Goal: Task Accomplishment & Management: Manage account settings

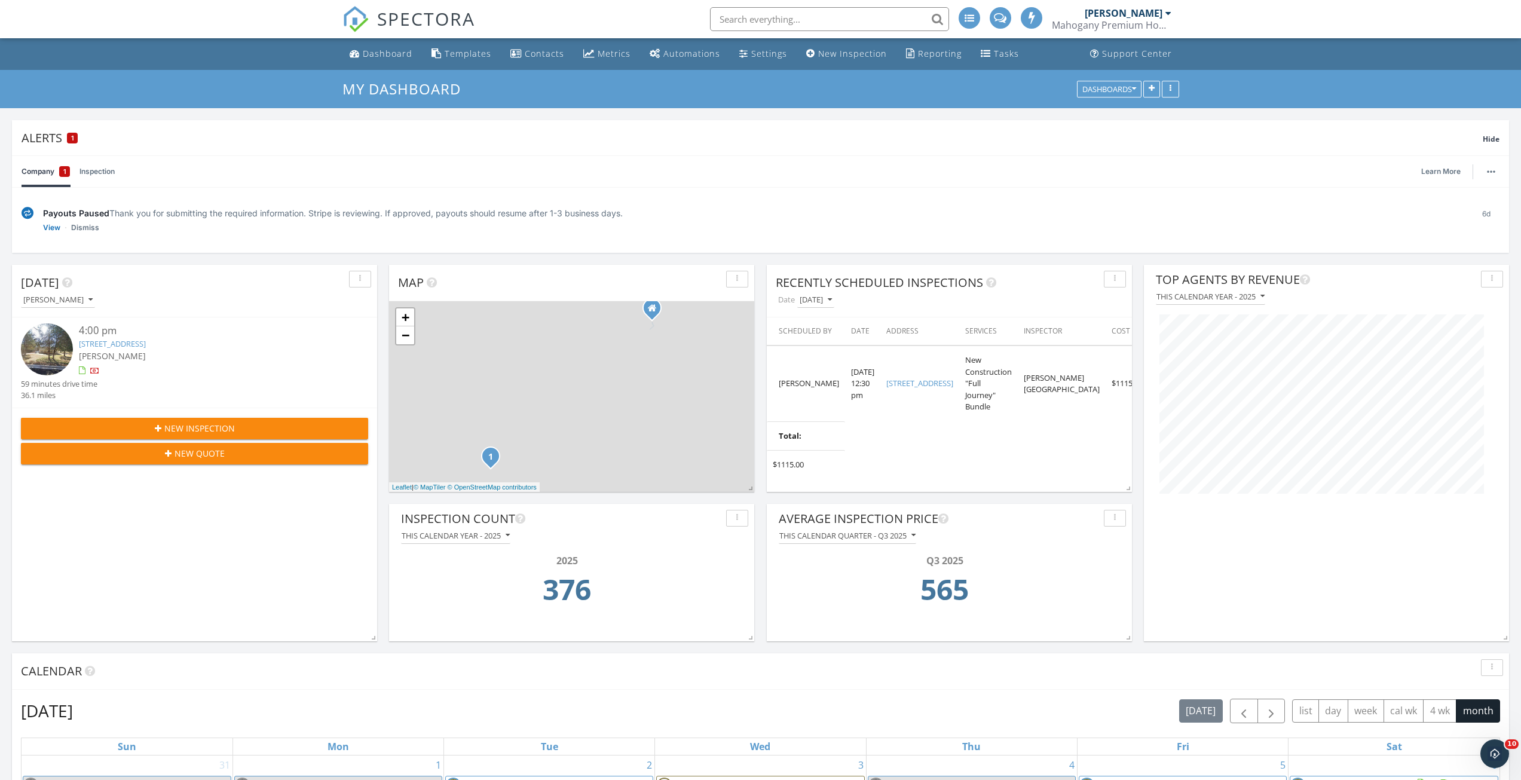
scroll to position [347, 491]
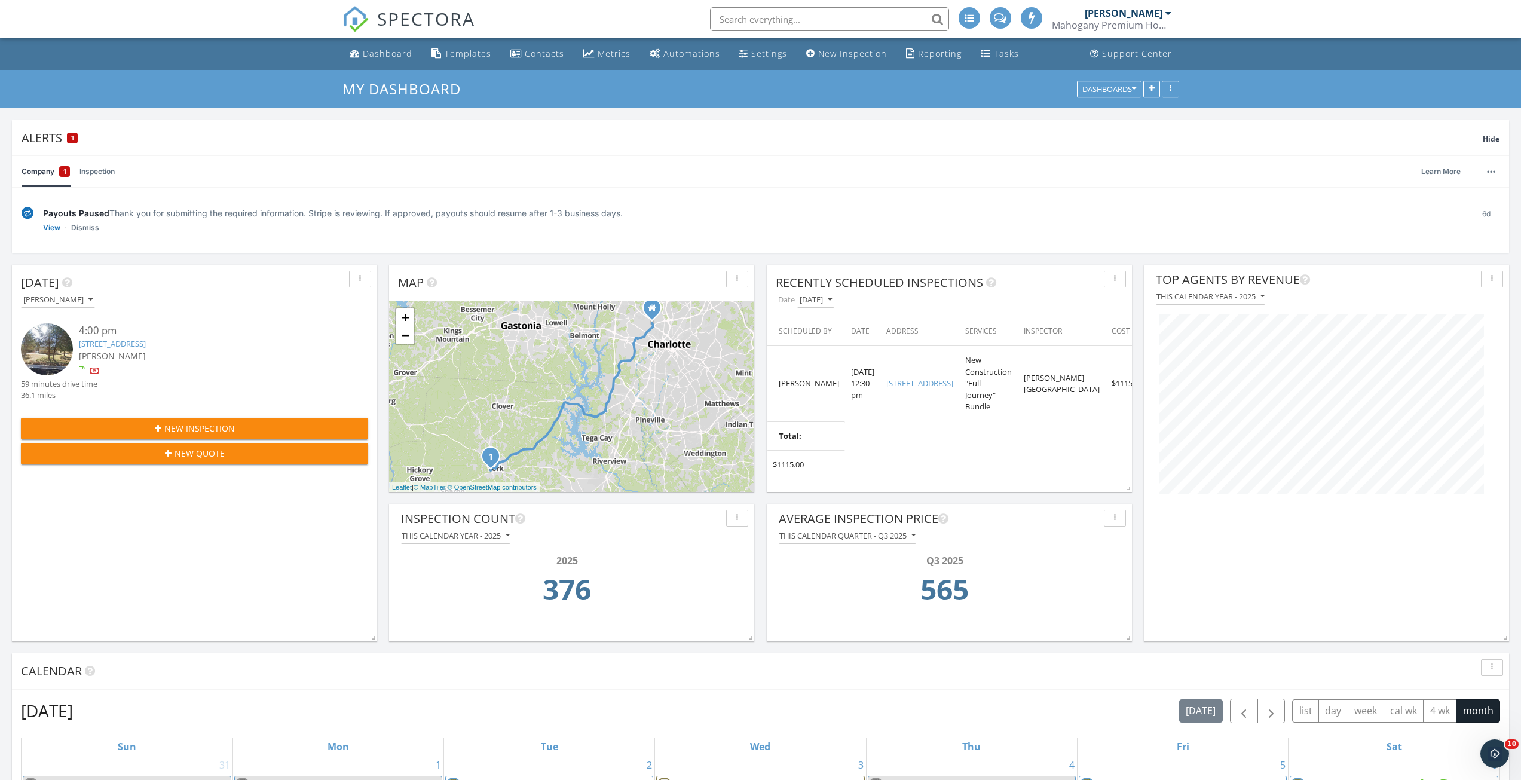
drag, startPoint x: 734, startPoint y: 15, endPoint x: 752, endPoint y: 22, distance: 19.7
click at [734, 15] on input "text" at bounding box center [829, 19] width 239 height 24
type input "olga"
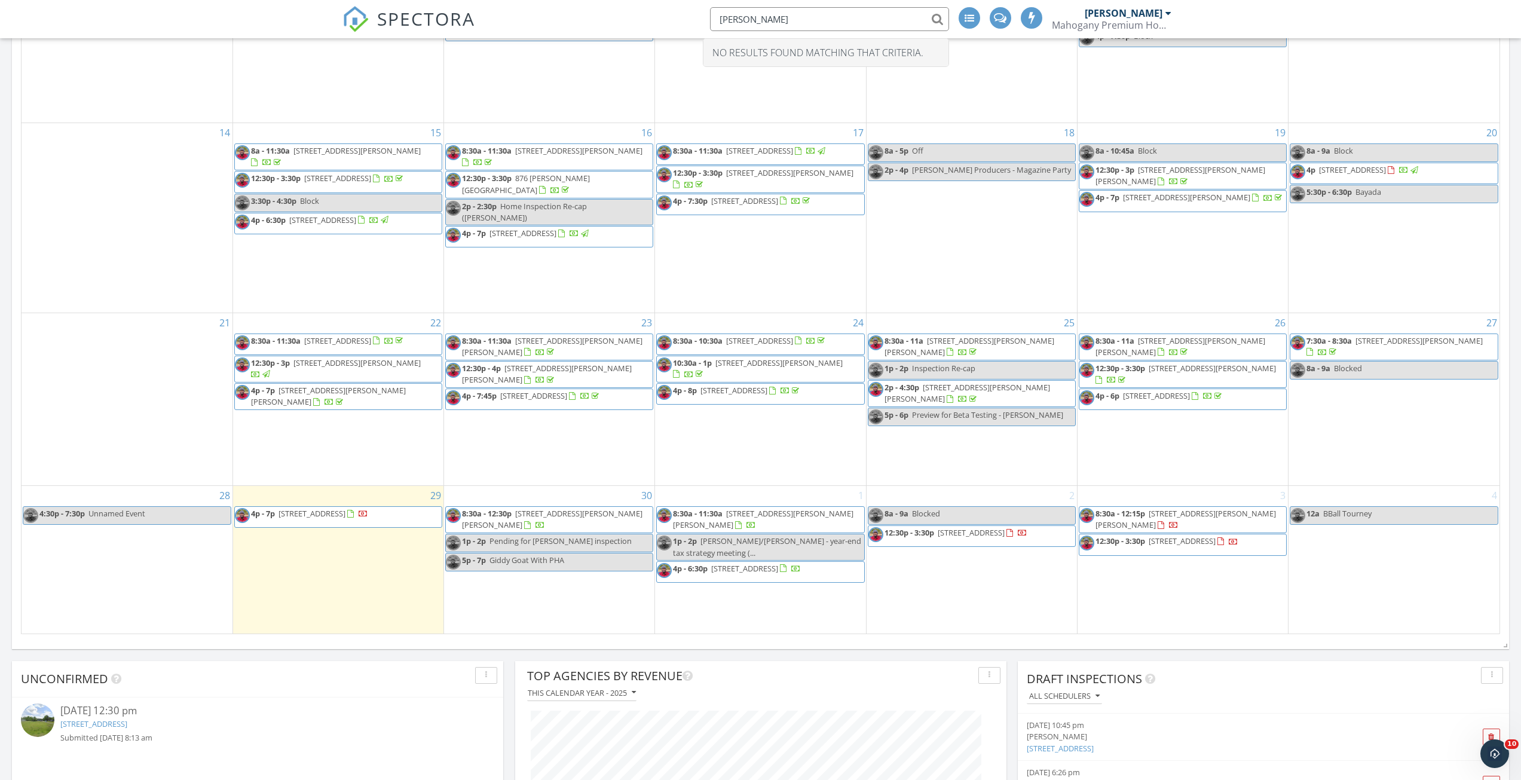
scroll to position [1076, 0]
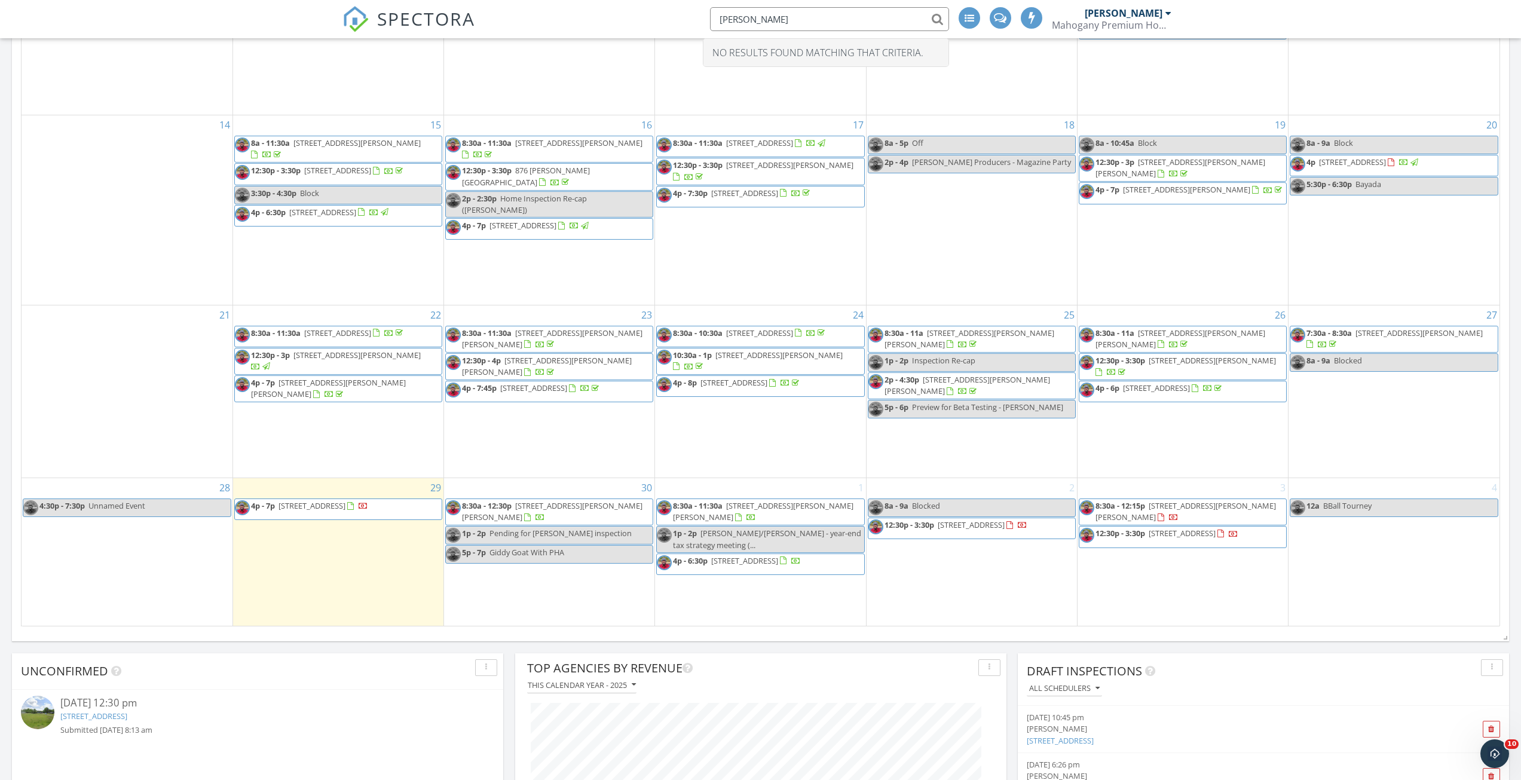
click at [726, 395] on span "4p - 8p 11623 Hidden Grove Trail, Charlotte 28215" at bounding box center [729, 386] width 145 height 18
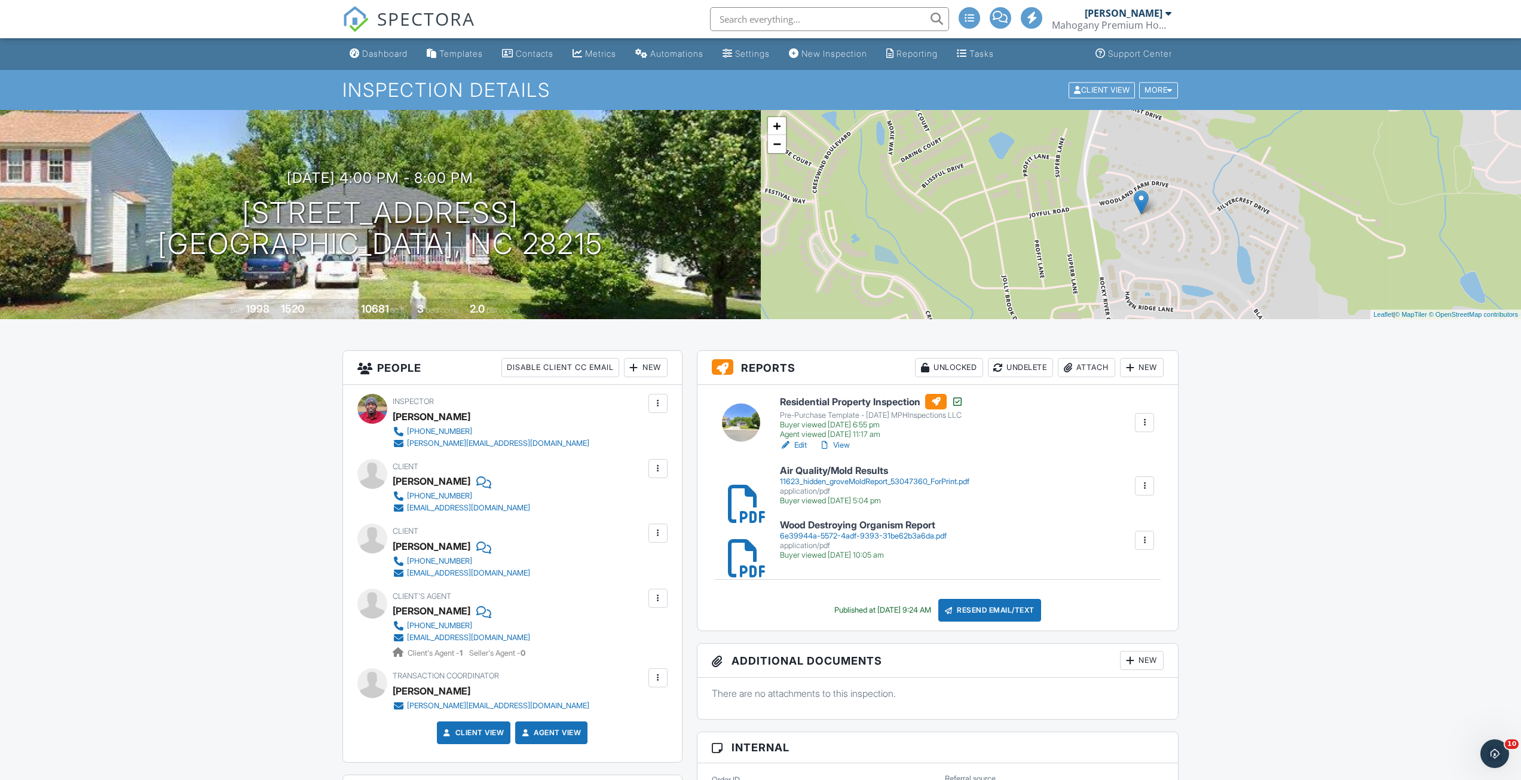
click at [1068, 367] on div at bounding box center [1068, 368] width 12 height 12
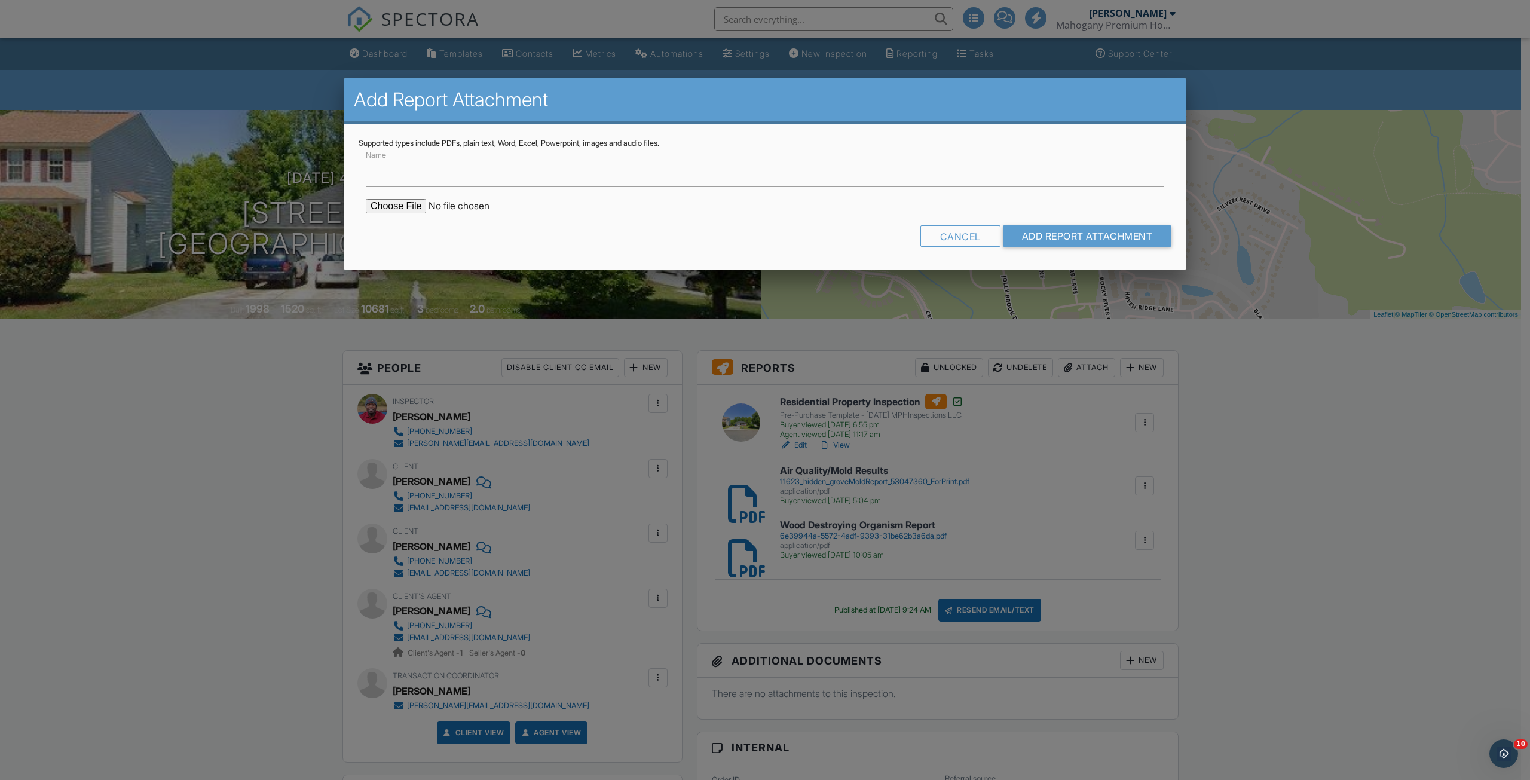
click at [380, 198] on form "Name Cancel Add Report Attachment" at bounding box center [765, 202] width 813 height 108
click at [383, 207] on input "file" at bounding box center [467, 206] width 203 height 14
type input "C:\fakepath\11623-Hidden-Grove-Trail_RadonReport_3b29a9b3-7fd5-48cd-a740-3f05b9…"
click at [719, 181] on input "Name" at bounding box center [765, 172] width 799 height 29
type input "Radon Report"
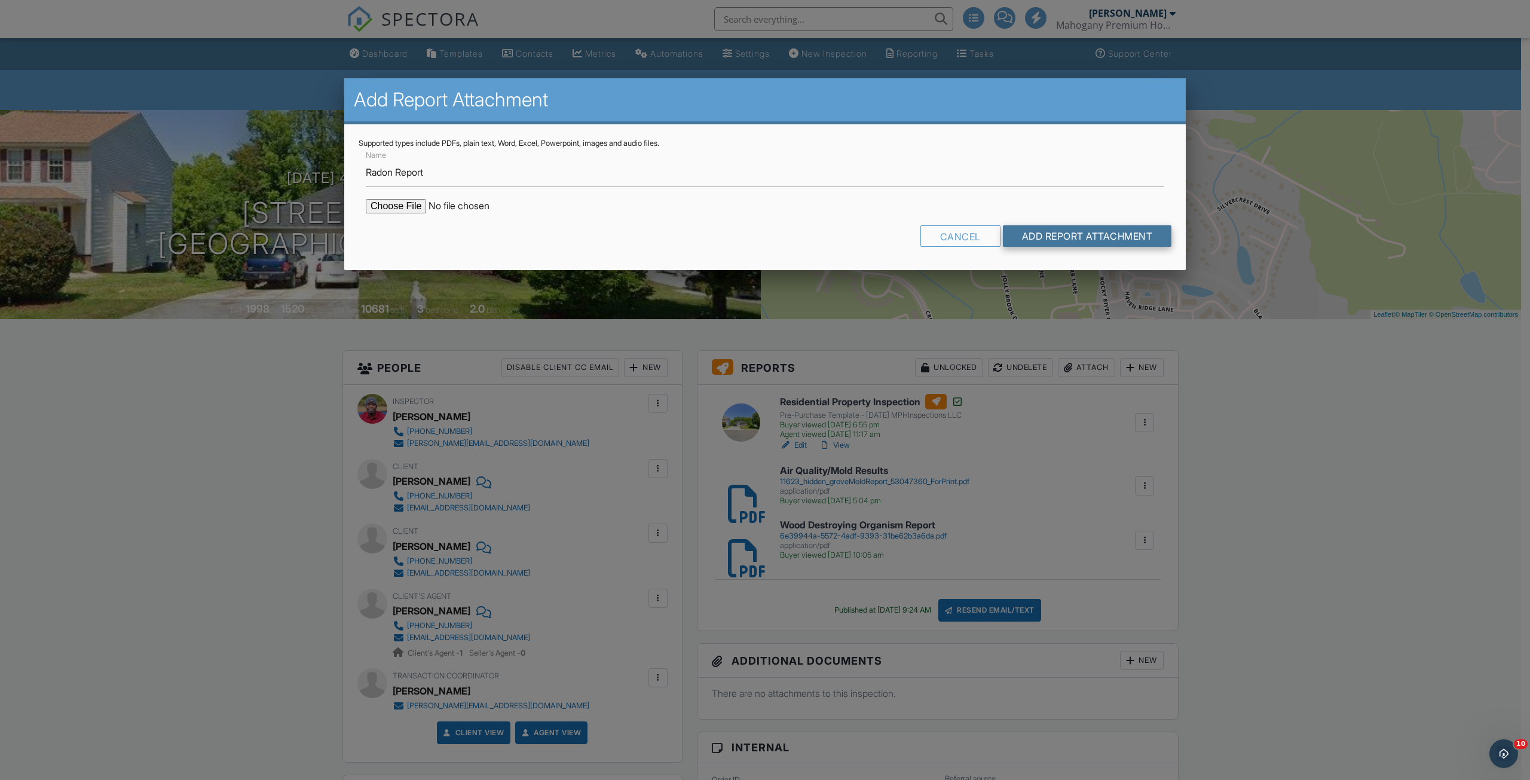
click at [1142, 237] on input "Add Report Attachment" at bounding box center [1087, 236] width 169 height 22
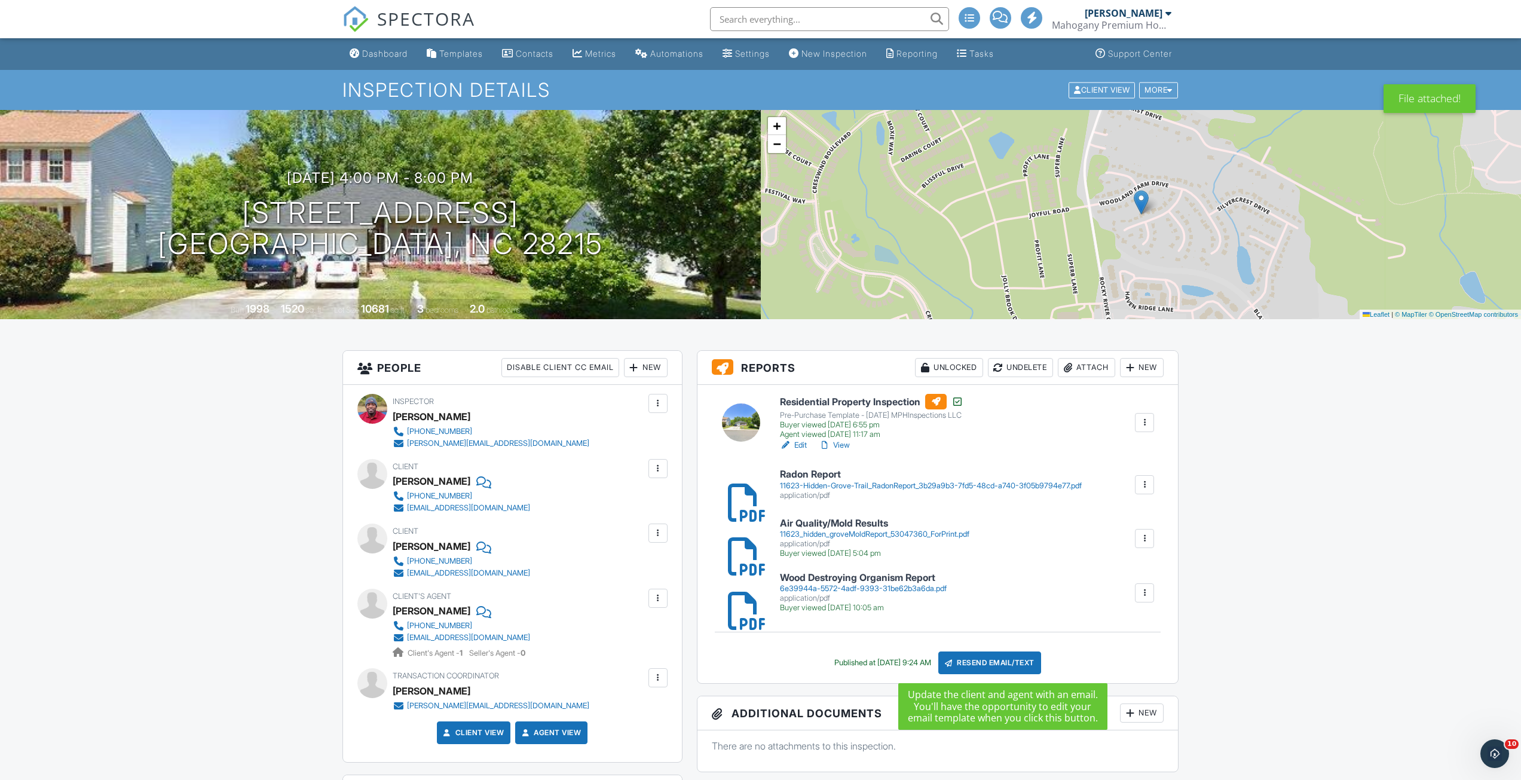
click at [1017, 665] on div "Resend Email/Text" at bounding box center [990, 663] width 103 height 23
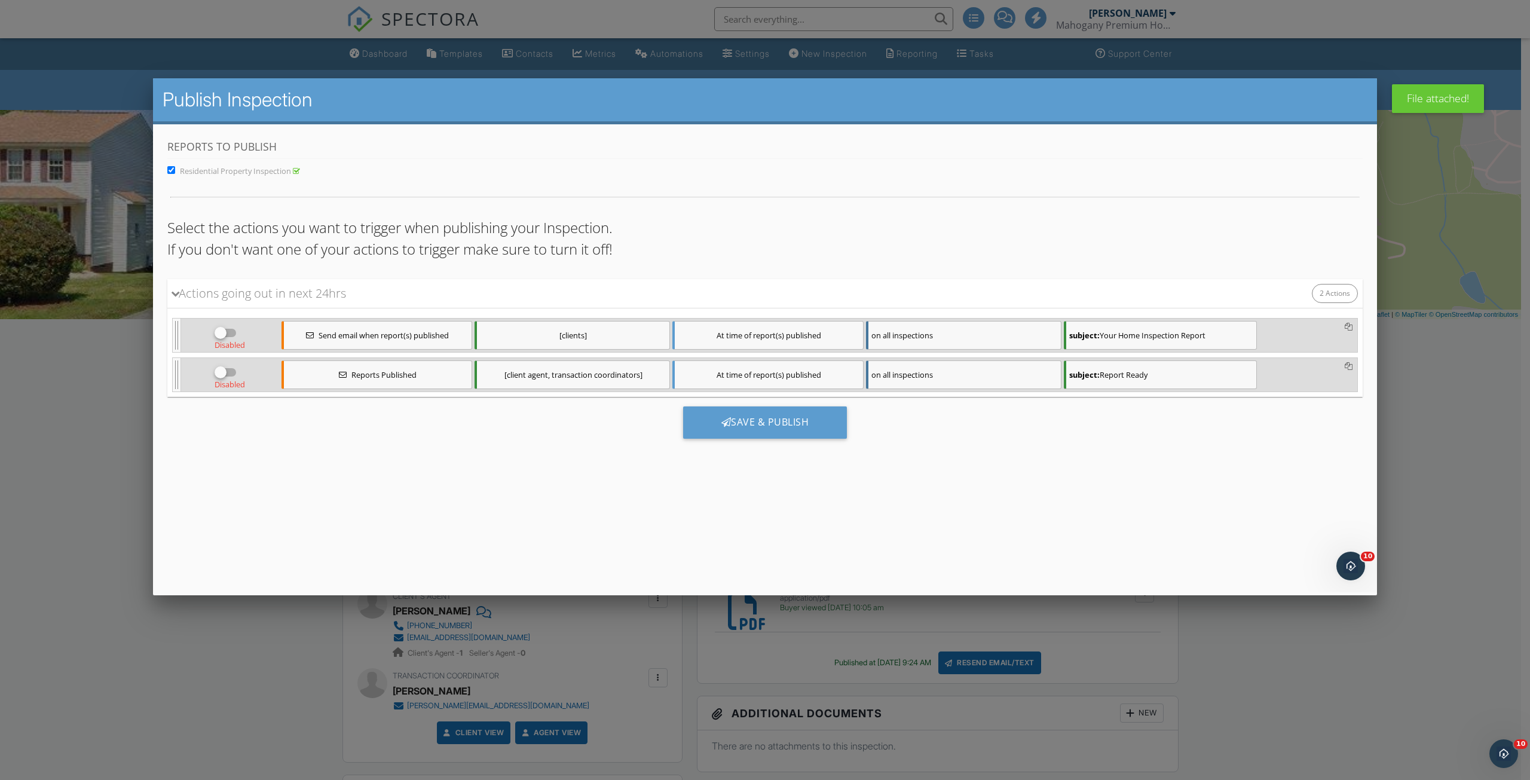
click at [227, 331] on div at bounding box center [220, 332] width 20 height 20
checkbox input "true"
click at [226, 365] on div at bounding box center [220, 372] width 20 height 20
checkbox input "true"
click at [718, 414] on div "Save & Publish" at bounding box center [765, 422] width 164 height 32
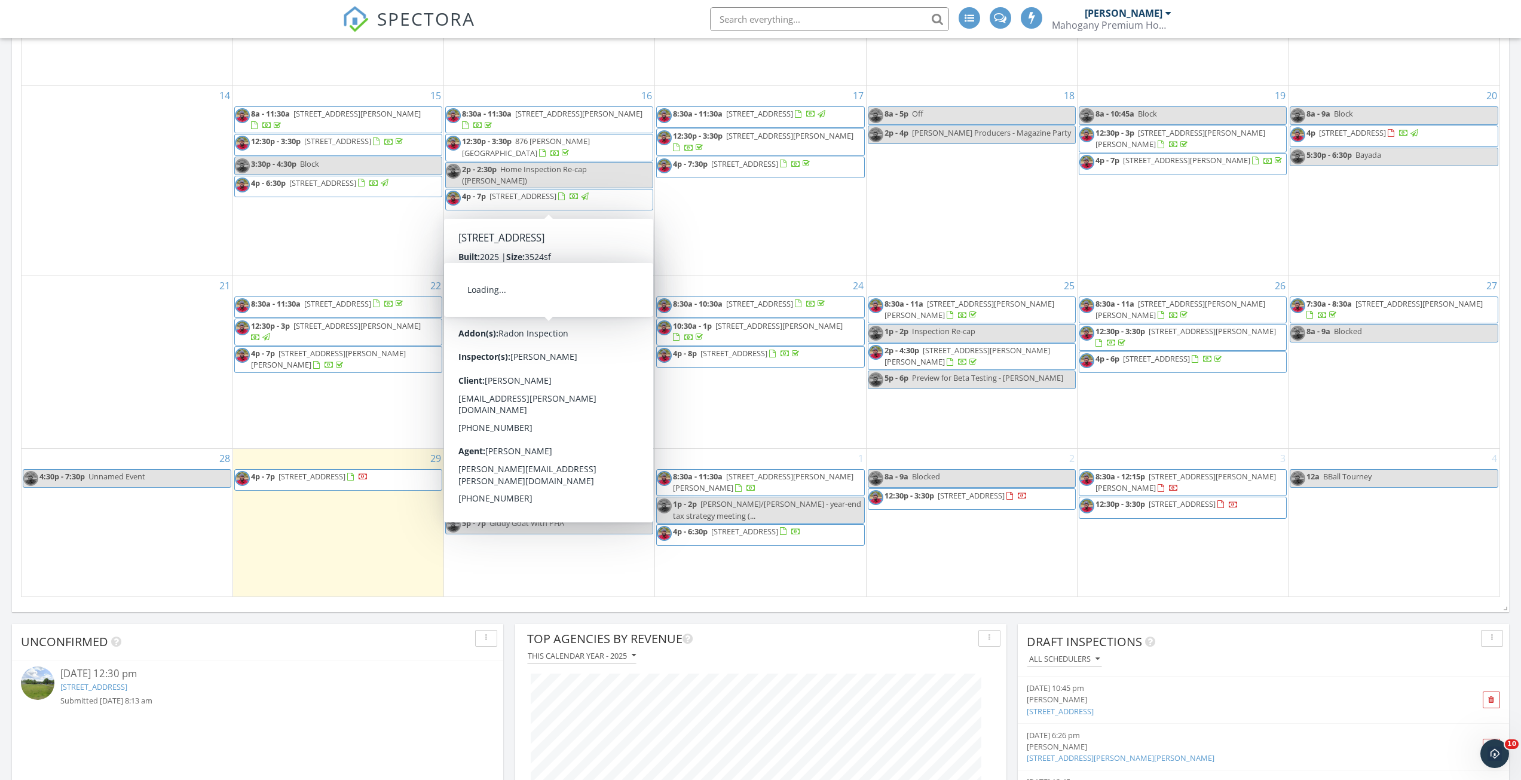
scroll to position [1105, 0]
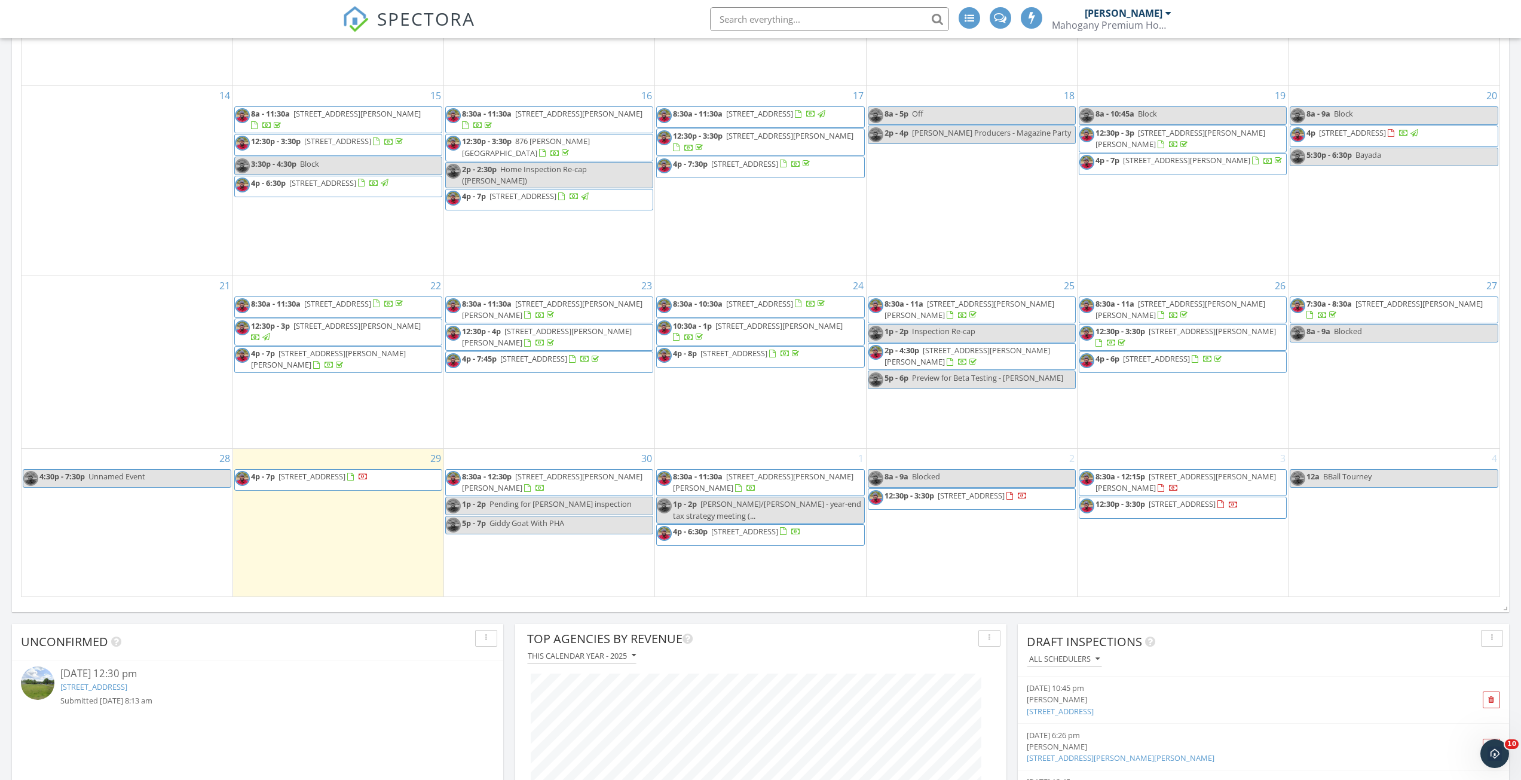
click at [573, 472] on span "1218 Heather Ln, Charlotte 28209" at bounding box center [552, 482] width 181 height 22
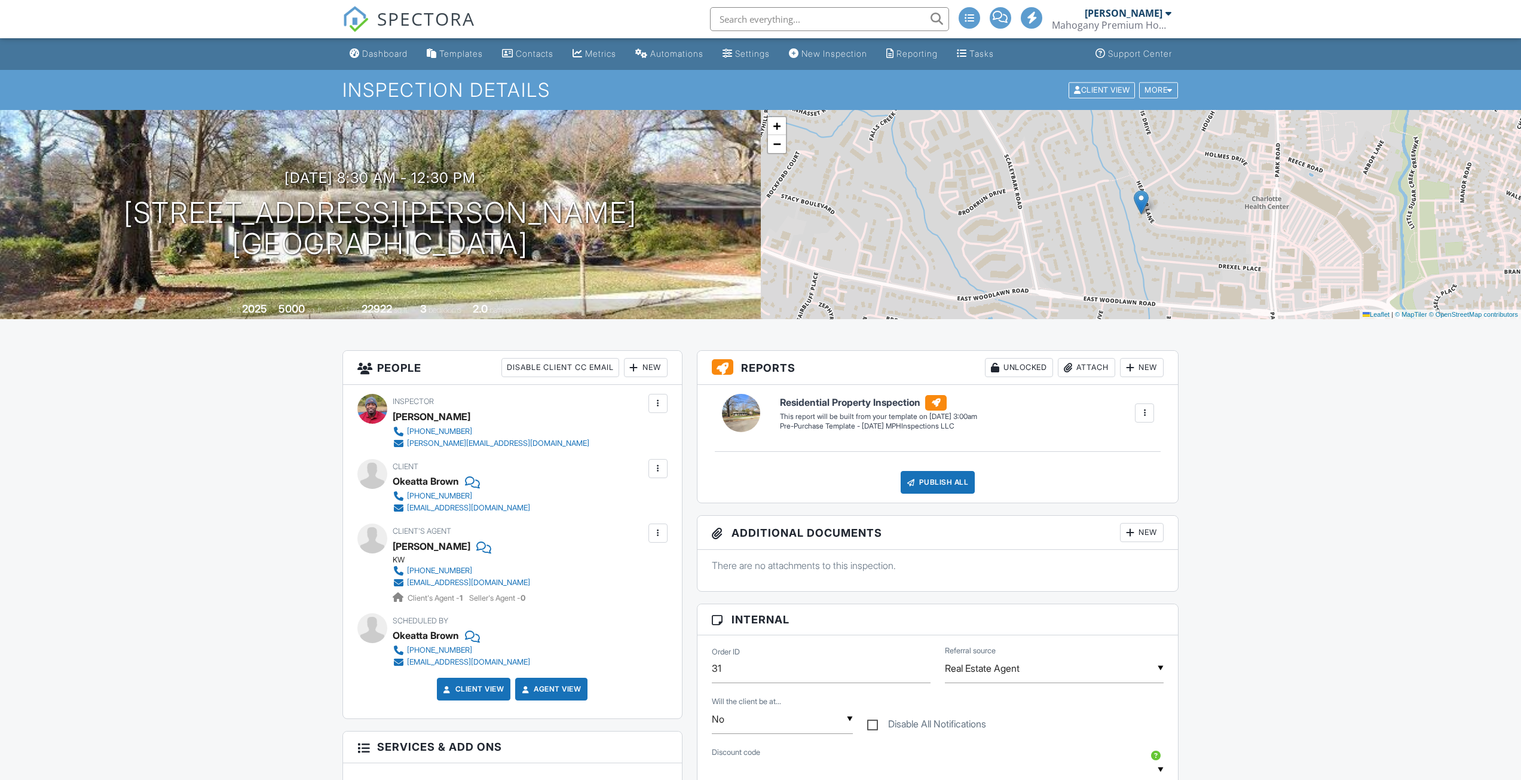
click at [1153, 364] on div "New" at bounding box center [1142, 367] width 44 height 19
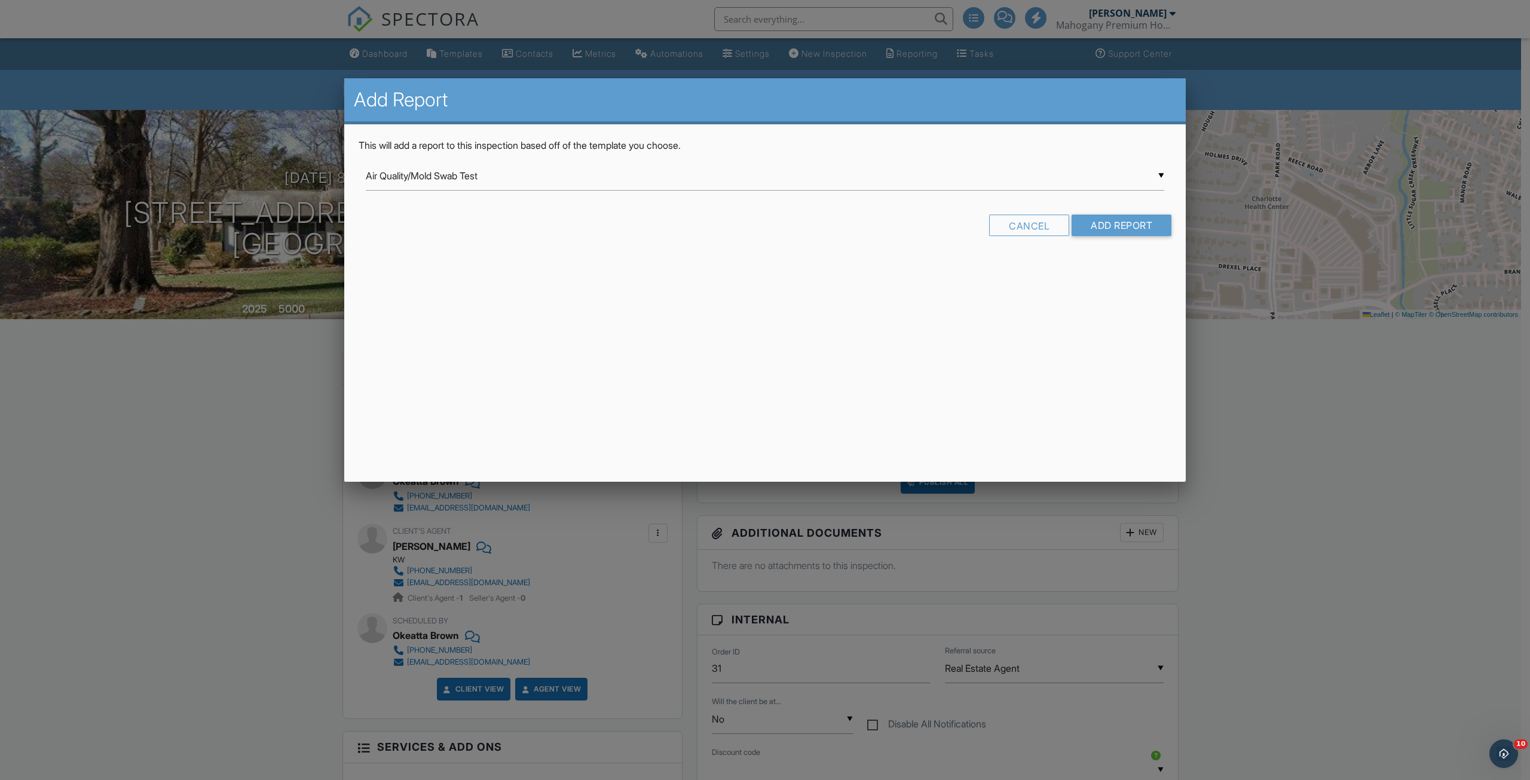
click at [517, 170] on div "▼ Air Quality/Mold Swab Test Air Quality/Mold Swab Test Residential Template Sw…" at bounding box center [765, 175] width 799 height 29
click at [1405, 526] on div at bounding box center [765, 427] width 1530 height 975
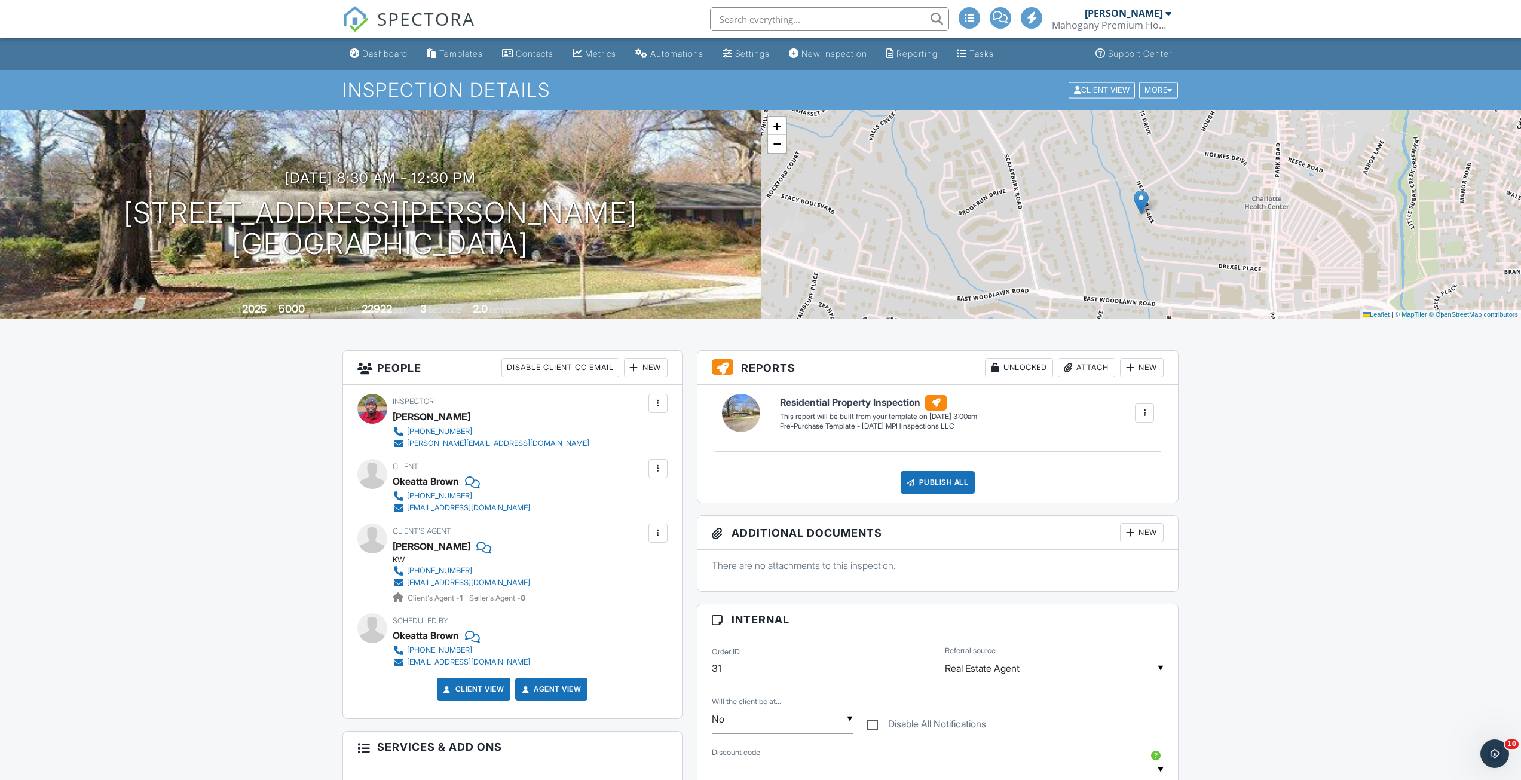
click at [644, 371] on div "New" at bounding box center [646, 367] width 44 height 19
click at [664, 409] on li "Inspector" at bounding box center [689, 404] width 118 height 30
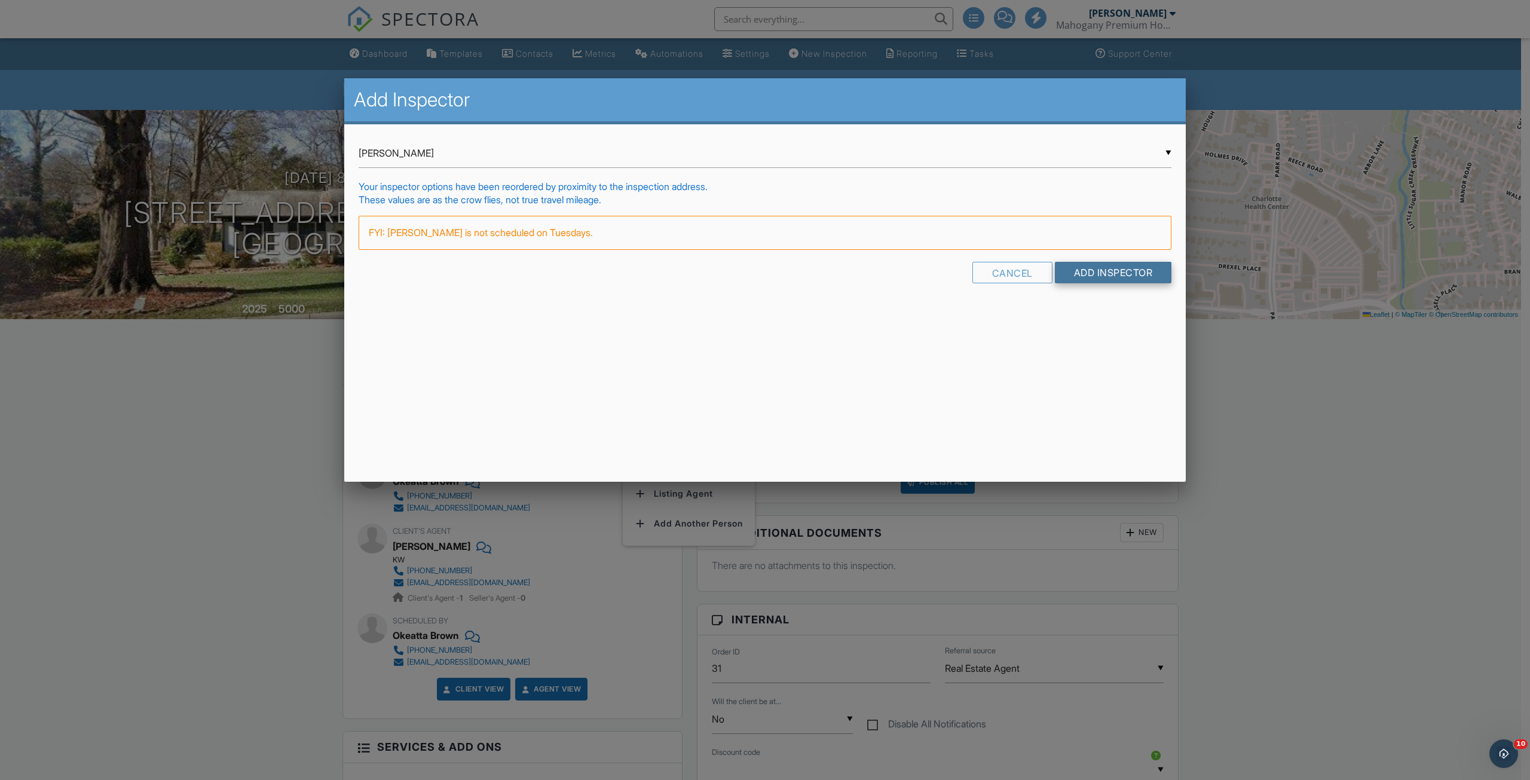
click at [1112, 271] on input "Add Inspector" at bounding box center [1113, 273] width 117 height 22
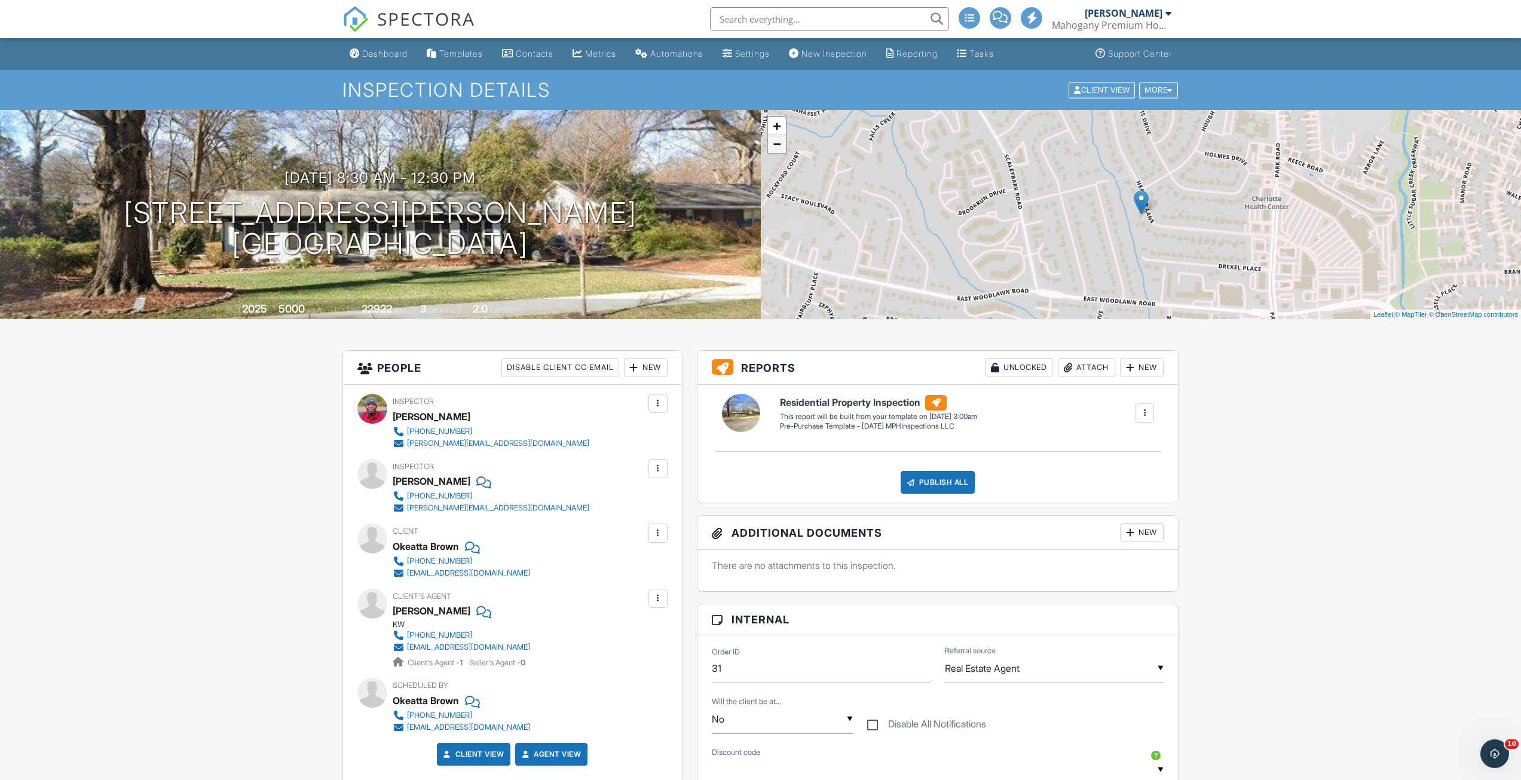
click at [781, 149] on link "−" at bounding box center [777, 144] width 18 height 18
